Goal: Navigation & Orientation: Find specific page/section

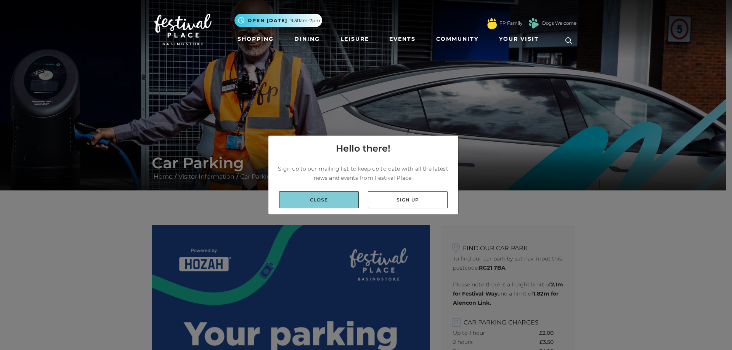
click at [338, 195] on link "Close" at bounding box center [319, 199] width 80 height 17
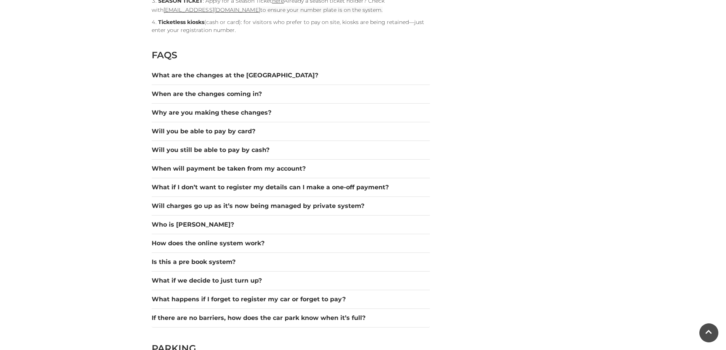
scroll to position [1054, 0]
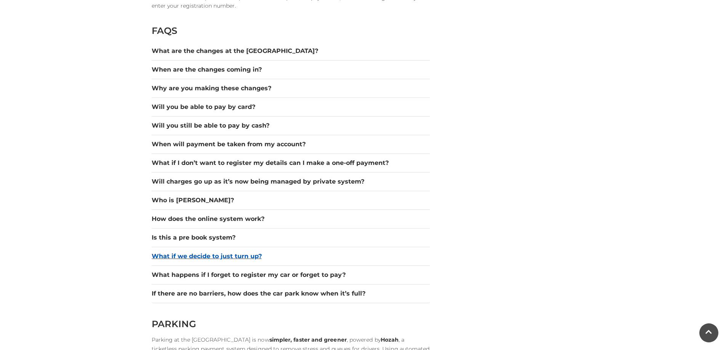
click at [259, 255] on button "What if we decide to just turn up?" at bounding box center [291, 256] width 278 height 9
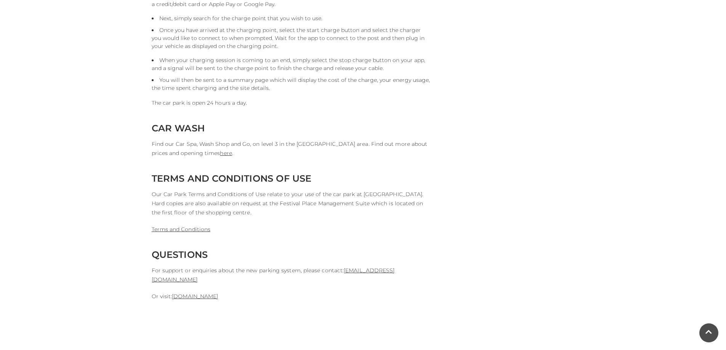
scroll to position [1854, 0]
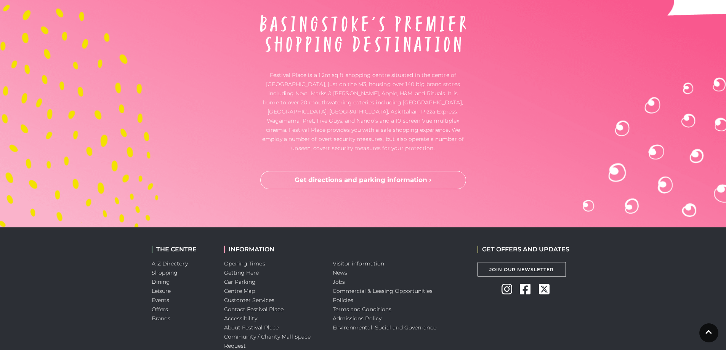
scroll to position [2012, 0]
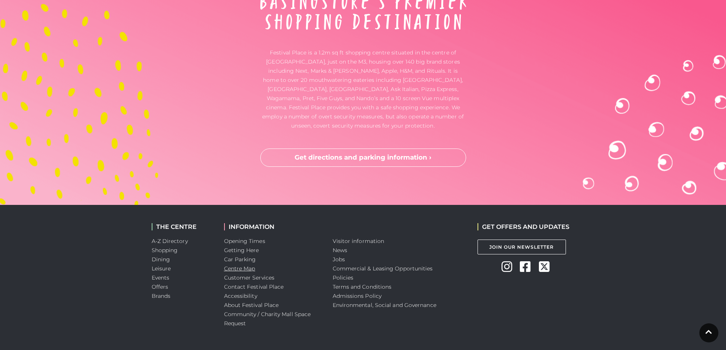
click at [241, 265] on link "Centre Map" at bounding box center [239, 268] width 31 height 7
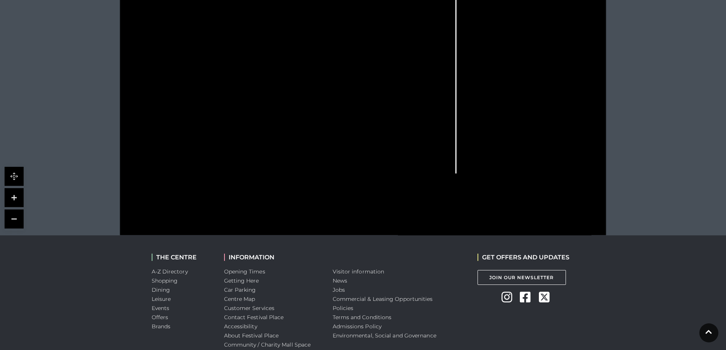
scroll to position [349, 0]
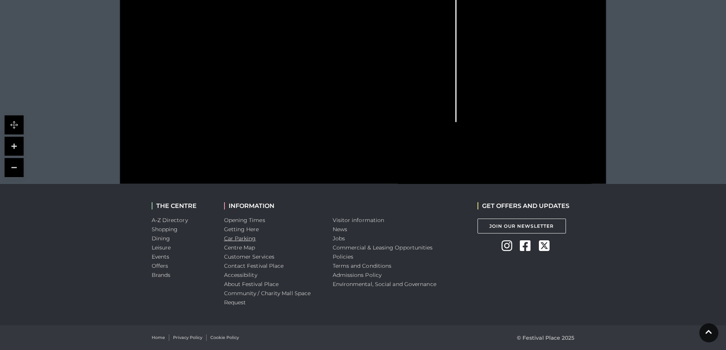
click at [247, 240] on link "Car Parking" at bounding box center [240, 238] width 32 height 7
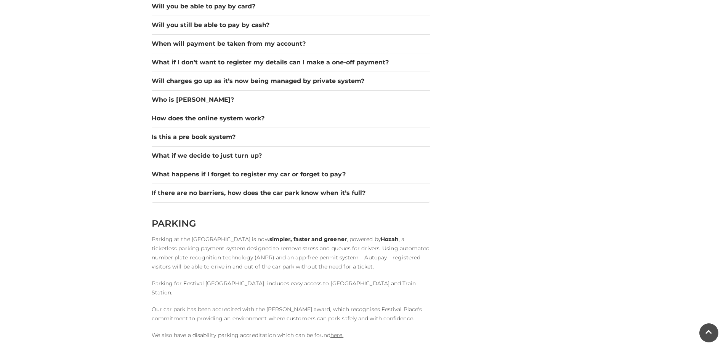
scroll to position [1156, 0]
